Goal: Task Accomplishment & Management: Use online tool/utility

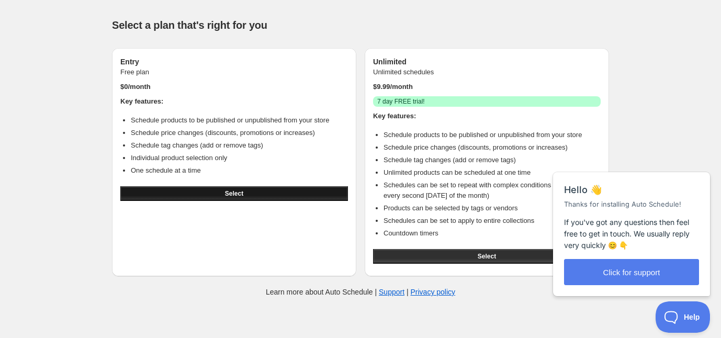
click at [220, 192] on button "Select" at bounding box center [234, 193] width 228 height 15
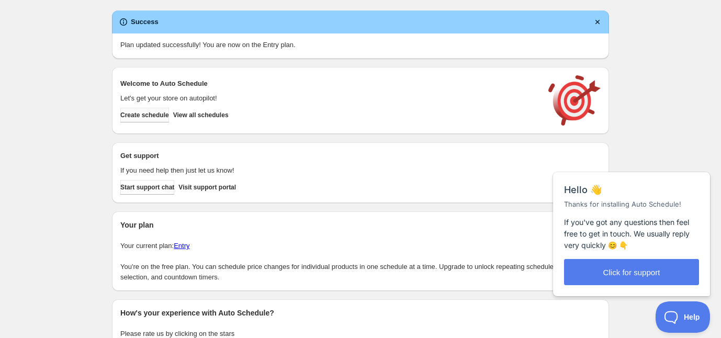
click at [160, 116] on span "Create schedule" at bounding box center [144, 115] width 49 height 8
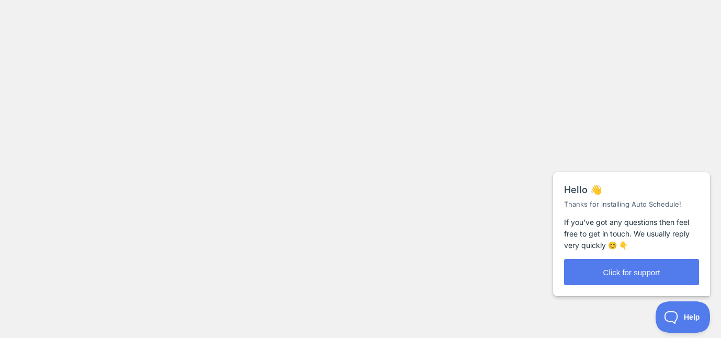
click at [485, 25] on body at bounding box center [360, 169] width 721 height 338
